Goal: Browse casually: Explore the website without a specific task or goal

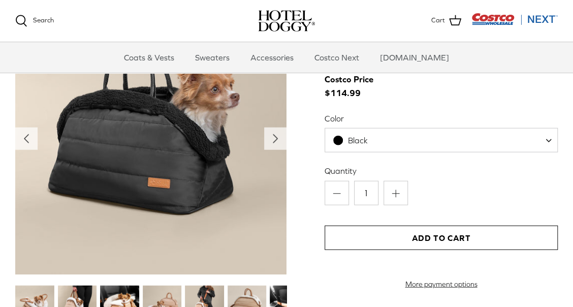
scroll to position [1118, 0]
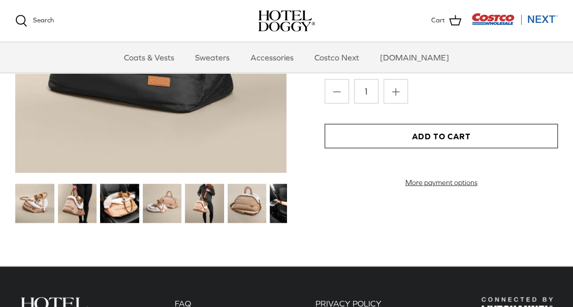
click at [33, 196] on img at bounding box center [34, 203] width 39 height 39
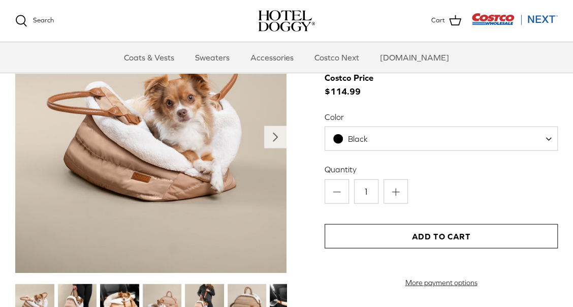
scroll to position [1017, 0]
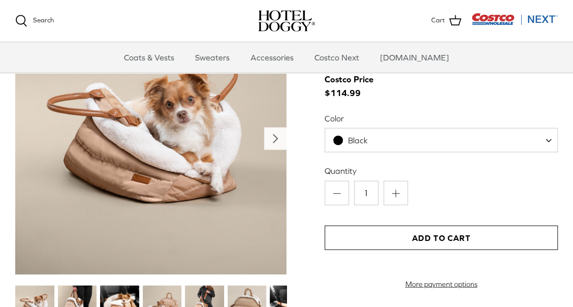
click at [275, 138] on polyline "Next" at bounding box center [275, 139] width 4 height 8
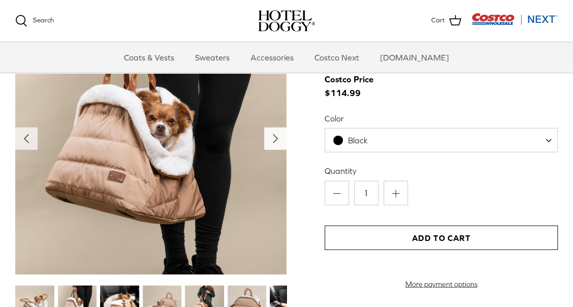
click at [277, 138] on polyline "Next" at bounding box center [275, 139] width 4 height 8
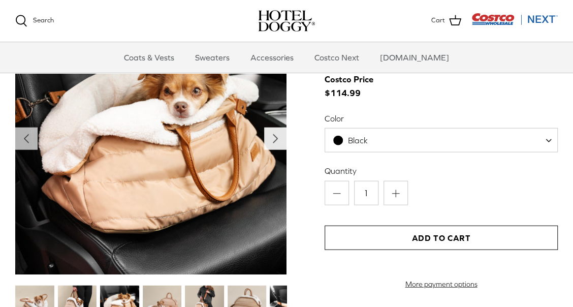
click at [277, 138] on polyline "Next" at bounding box center [275, 139] width 4 height 8
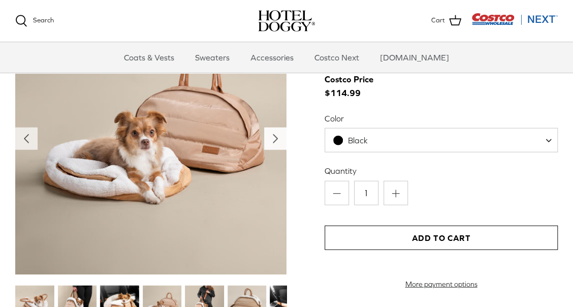
click at [277, 138] on polyline "Next" at bounding box center [275, 139] width 4 height 8
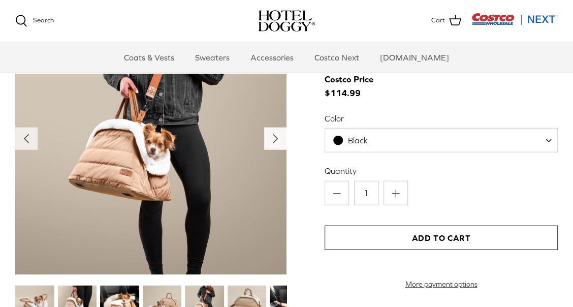
click at [277, 138] on polyline "Next" at bounding box center [275, 139] width 4 height 8
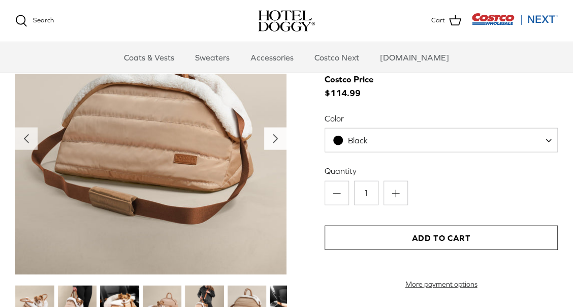
click at [277, 138] on icon "Right" at bounding box center [275, 139] width 16 height 16
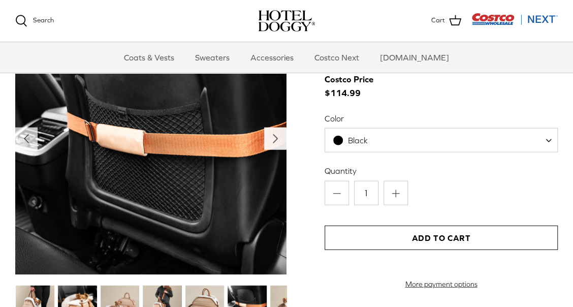
click at [277, 138] on icon "Right" at bounding box center [275, 139] width 16 height 16
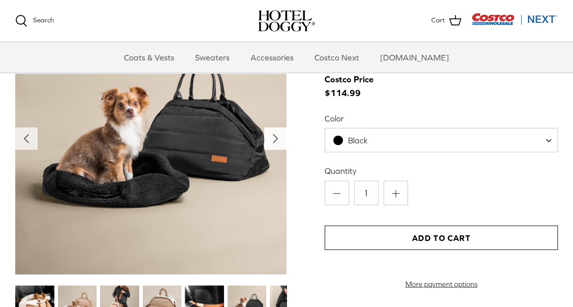
click at [277, 138] on icon "Right" at bounding box center [275, 139] width 16 height 16
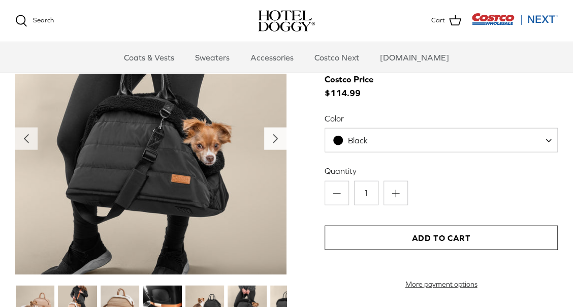
click at [275, 140] on polyline "Next" at bounding box center [275, 139] width 4 height 8
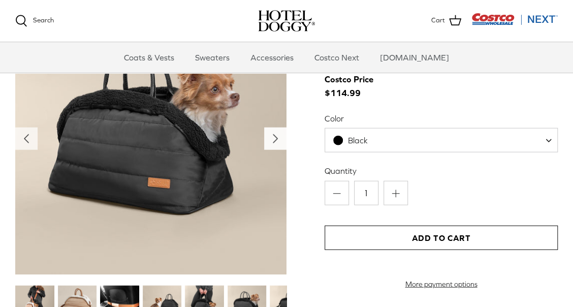
click at [275, 140] on polyline "Next" at bounding box center [275, 139] width 4 height 8
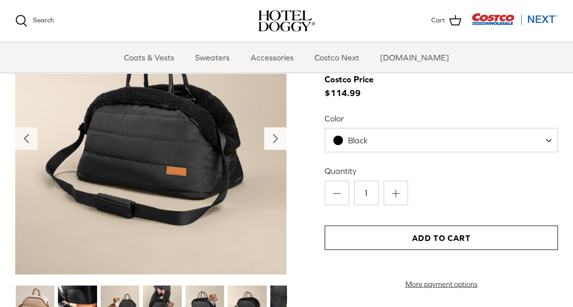
click at [275, 140] on polyline "Next" at bounding box center [275, 139] width 4 height 8
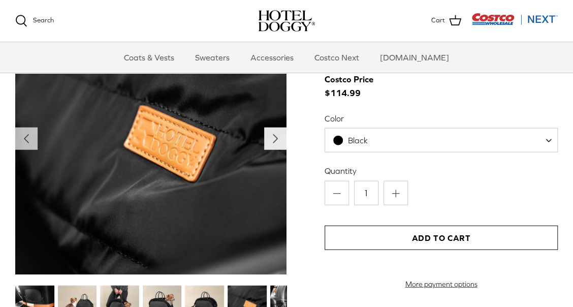
click at [275, 140] on polyline "Next" at bounding box center [275, 139] width 4 height 8
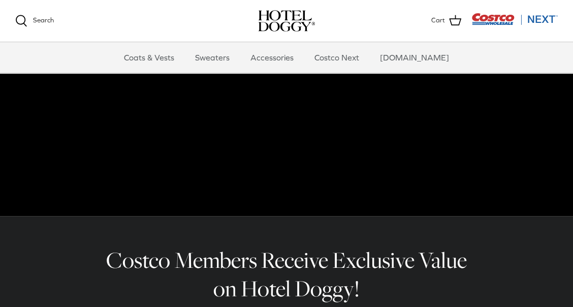
scroll to position [0, 0]
